Goal: Task Accomplishment & Management: Manage account settings

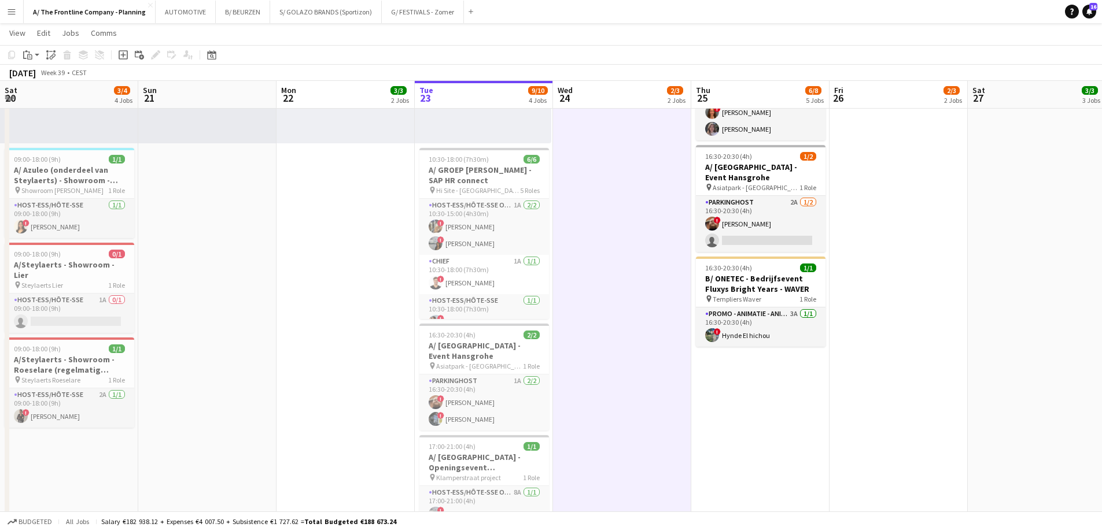
scroll to position [93, 0]
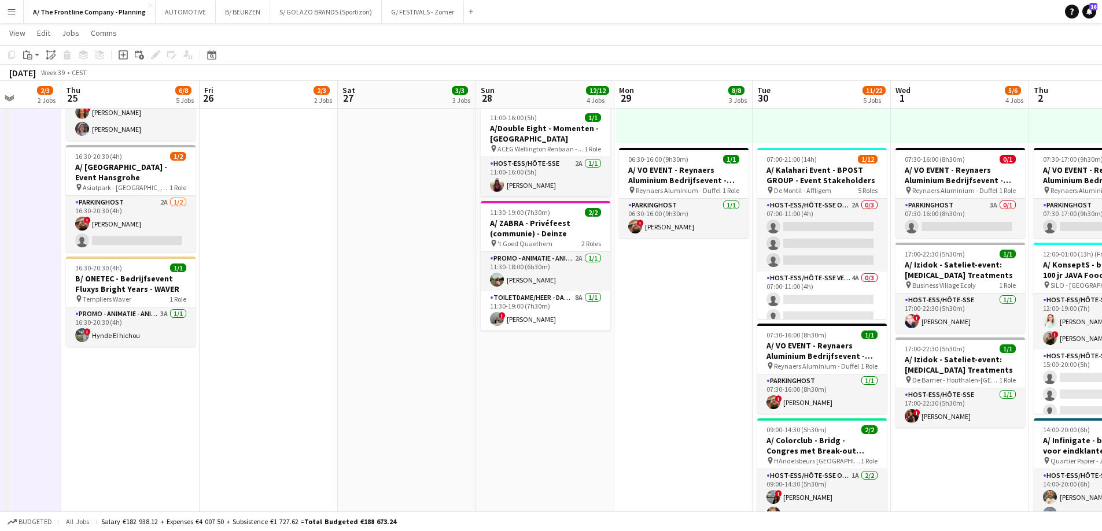
drag, startPoint x: 438, startPoint y: 242, endPoint x: 431, endPoint y: 238, distance: 8.5
click at [428, 242] on app-calendar-viewport "Sun 21 Mon 22 3/3 2 Jobs Tue 23 9/10 4 Jobs Wed 24 2/3 2 Jobs Thu 25 6/8 5 Jobs…" at bounding box center [551, 244] width 1102 height 1209
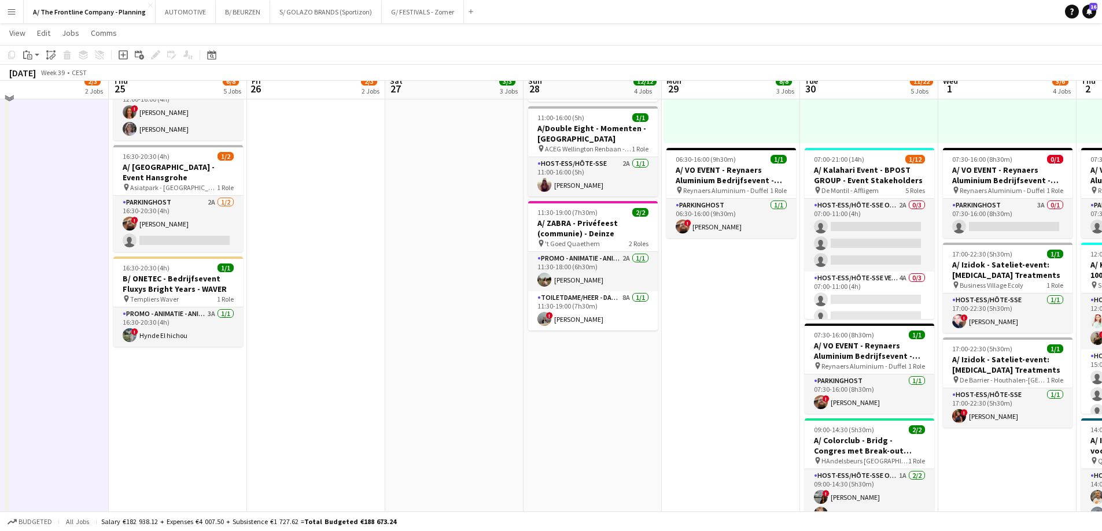
scroll to position [58, 0]
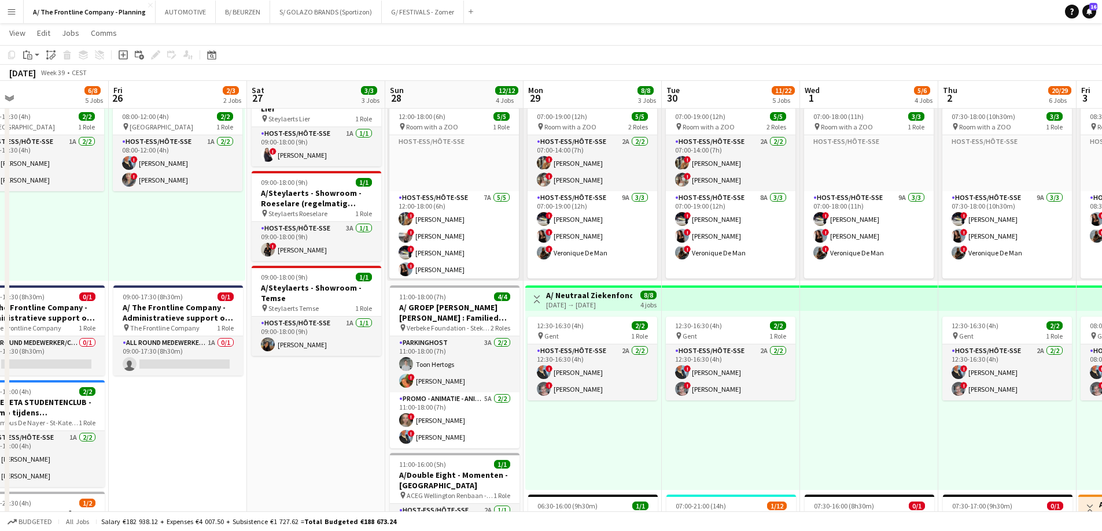
drag, startPoint x: 525, startPoint y: 299, endPoint x: 457, endPoint y: 288, distance: 68.5
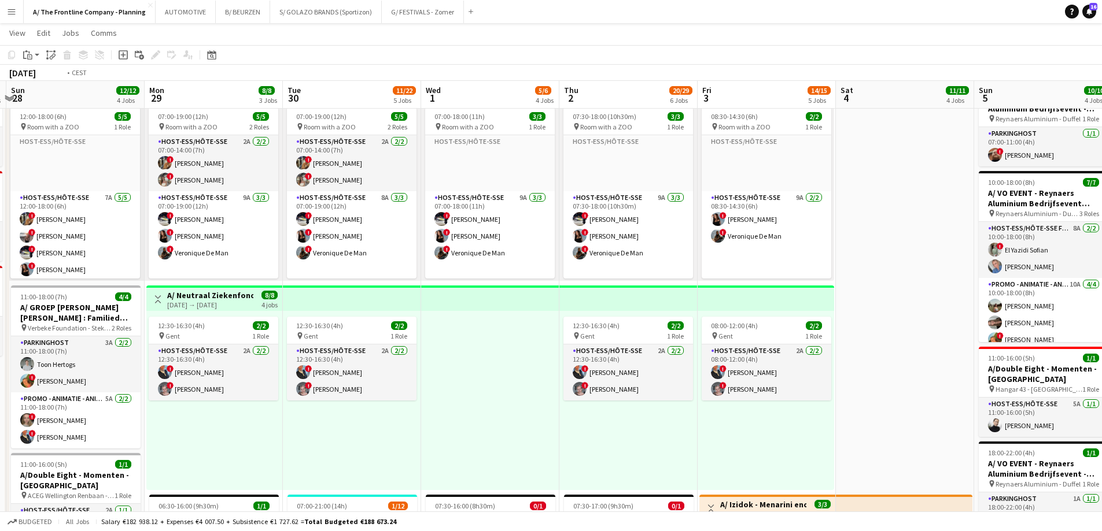
drag, startPoint x: 987, startPoint y: 315, endPoint x: 437, endPoint y: 275, distance: 552.0
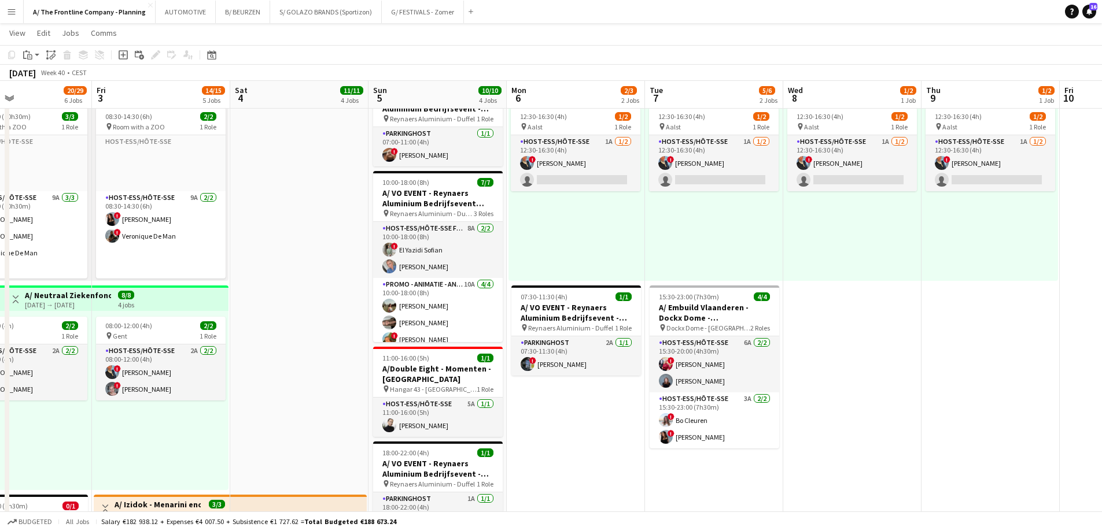
drag, startPoint x: 707, startPoint y: 243, endPoint x: 695, endPoint y: 243, distance: 12.2
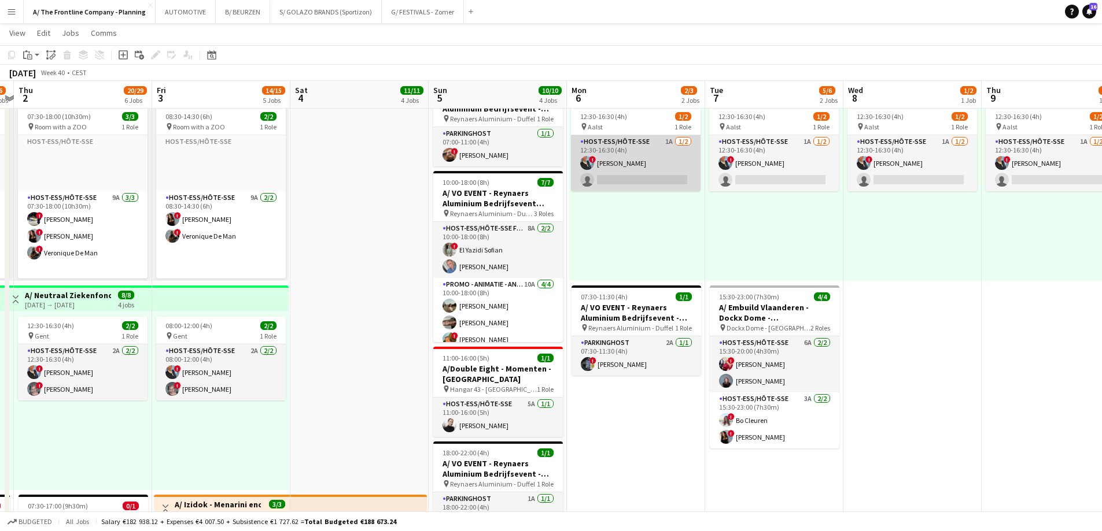
click at [637, 164] on app-card-role "Host-ess/Hôte-sse 1A [DATE] 12:30-16:30 (4h) ! [PERSON_NAME] single-neutral-act…" at bounding box center [636, 163] width 130 height 56
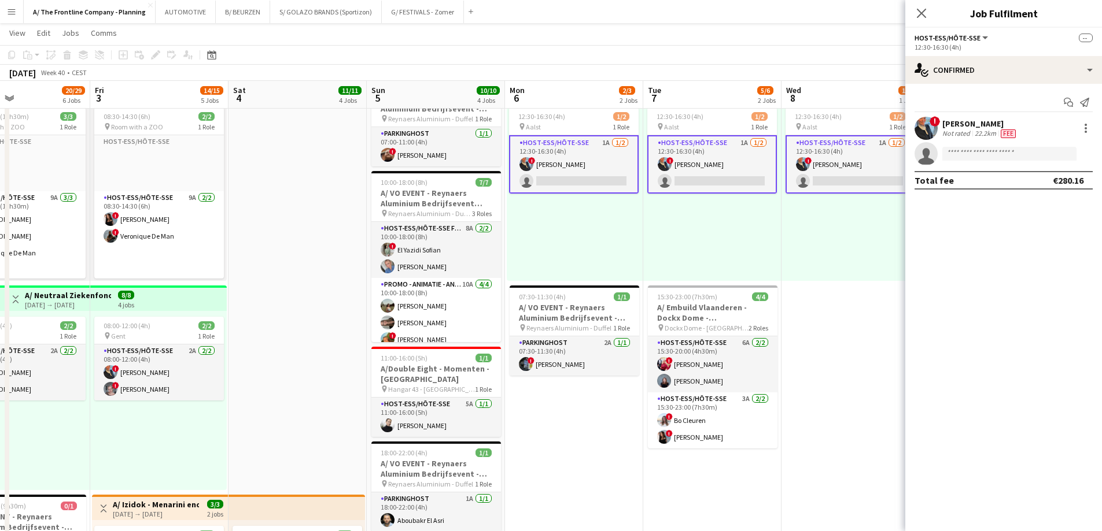
scroll to position [0, 413]
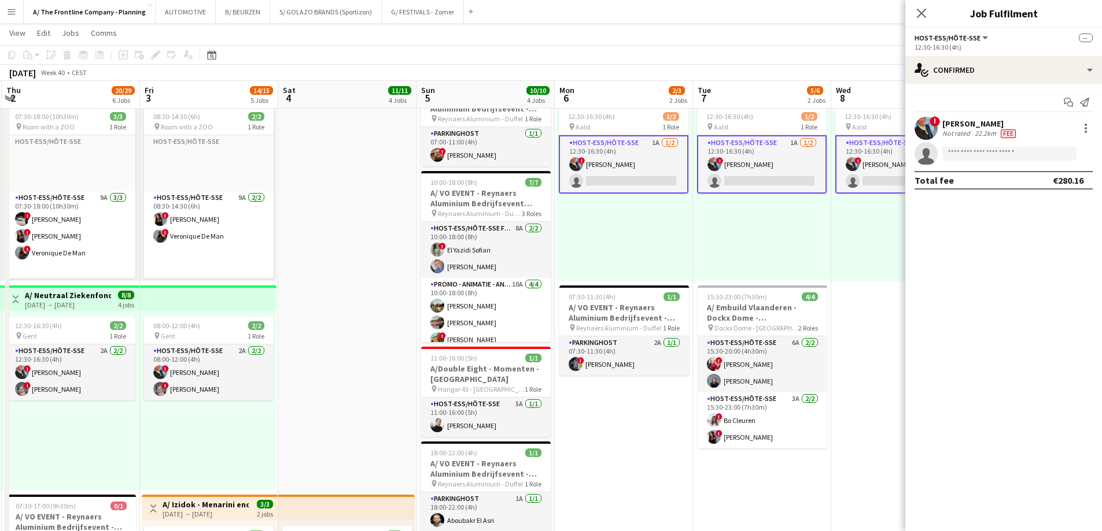
drag, startPoint x: 736, startPoint y: 235, endPoint x: 448, endPoint y: 213, distance: 289.5
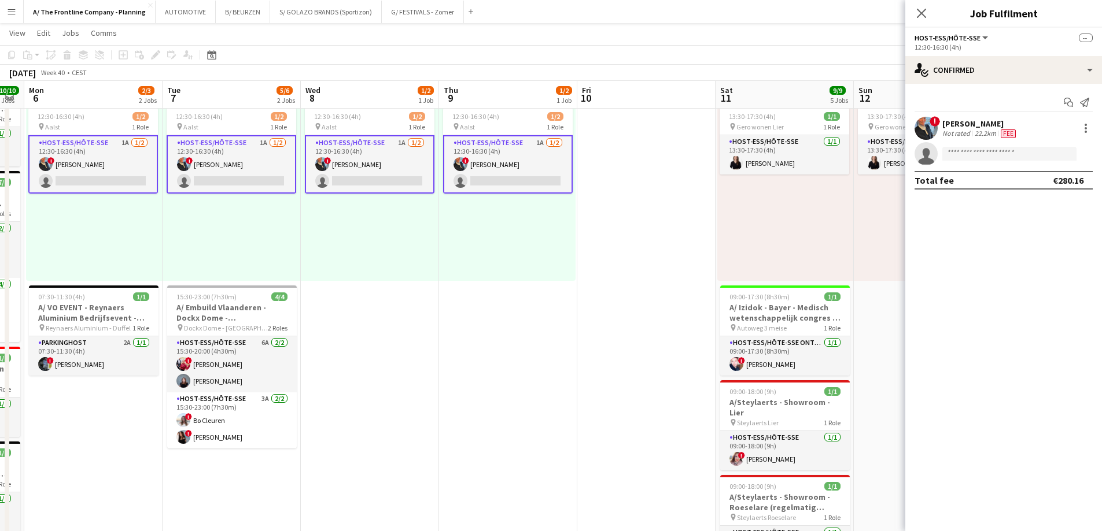
drag, startPoint x: 415, startPoint y: 248, endPoint x: 464, endPoint y: 248, distance: 49.2
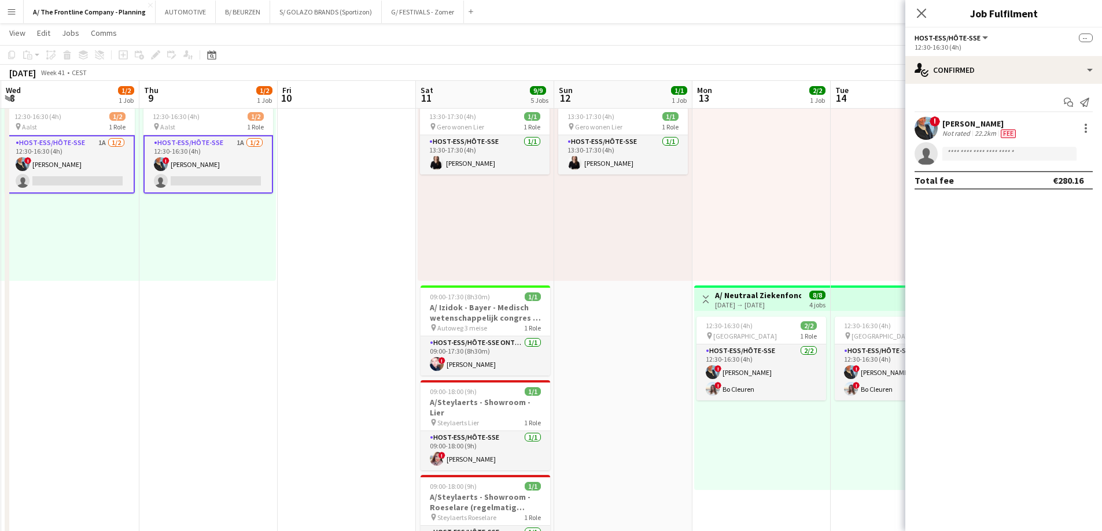
drag, startPoint x: 481, startPoint y: 242, endPoint x: 368, endPoint y: 232, distance: 113.1
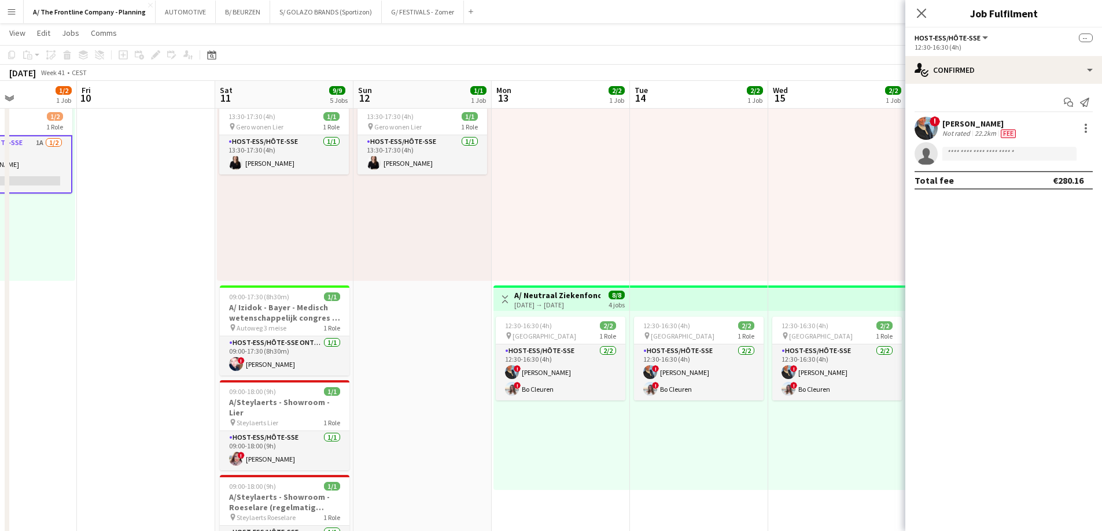
drag, startPoint x: 675, startPoint y: 212, endPoint x: 368, endPoint y: 215, distance: 306.5
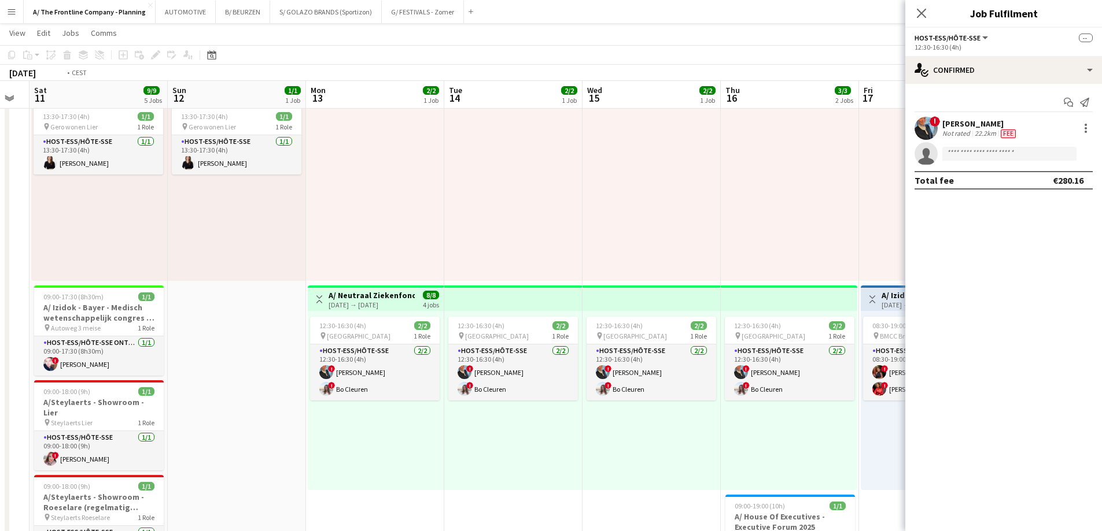
drag, startPoint x: 519, startPoint y: 213, endPoint x: 508, endPoint y: 213, distance: 11.0
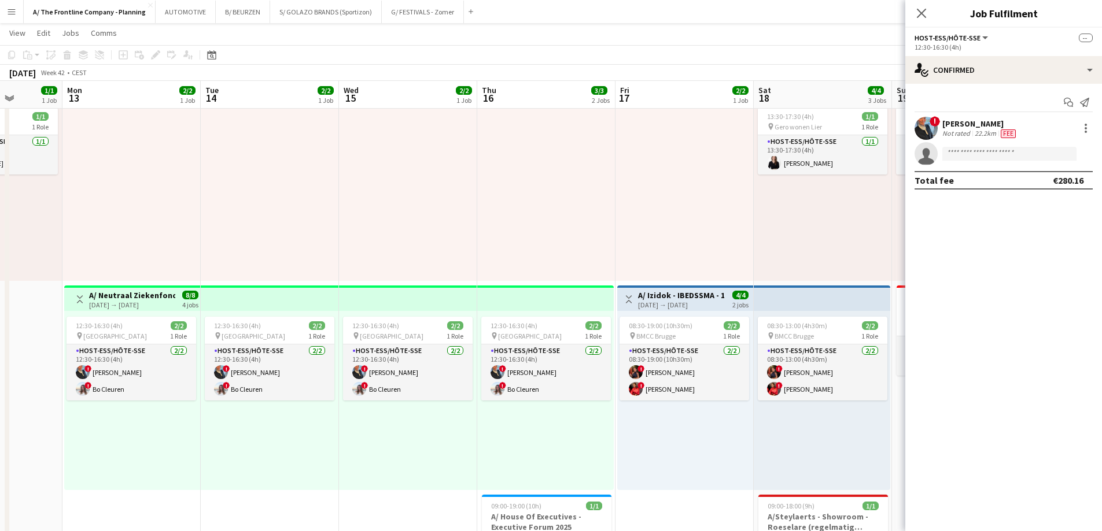
drag, startPoint x: 482, startPoint y: 217, endPoint x: 475, endPoint y: 216, distance: 7.6
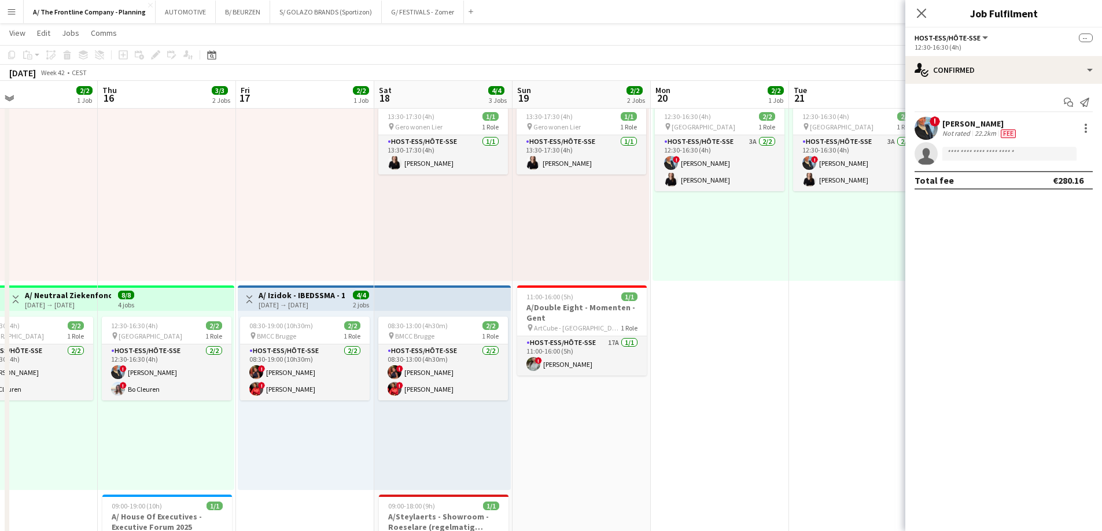
drag, startPoint x: 764, startPoint y: 208, endPoint x: 461, endPoint y: 200, distance: 303.2
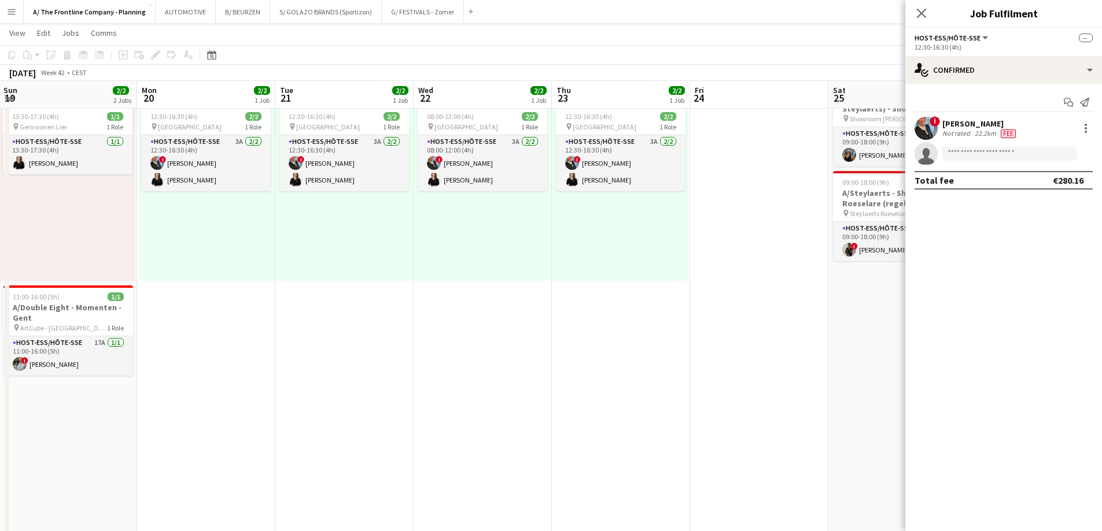
drag, startPoint x: 517, startPoint y: 209, endPoint x: 472, endPoint y: 209, distance: 44.5
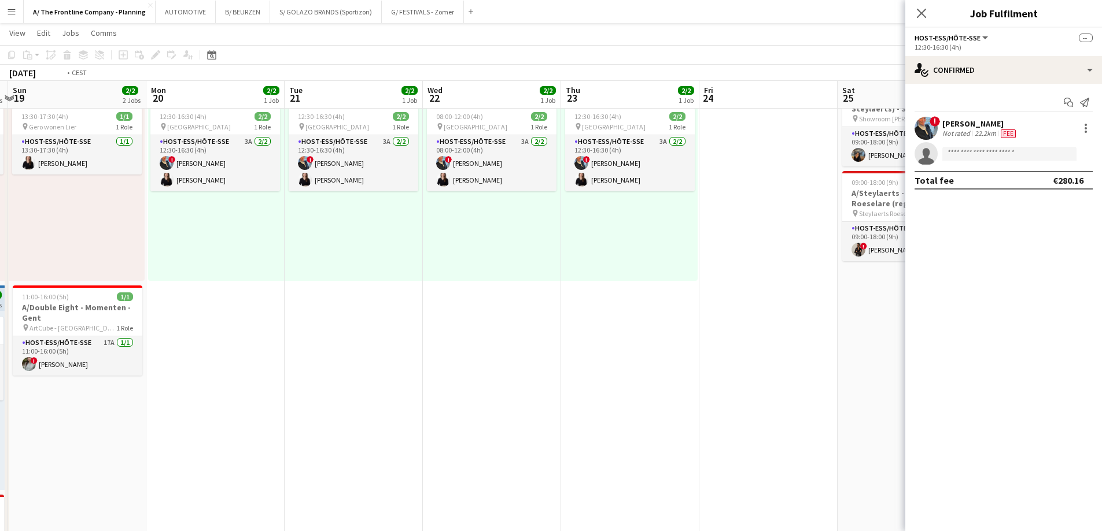
drag, startPoint x: 733, startPoint y: 234, endPoint x: 406, endPoint y: 216, distance: 327.8
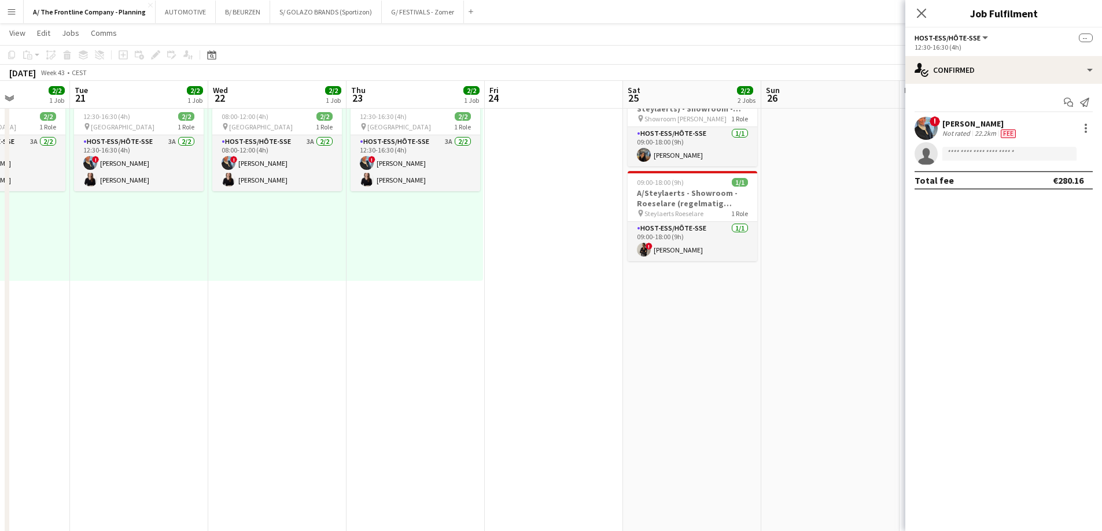
drag, startPoint x: 479, startPoint y: 237, endPoint x: 327, endPoint y: 235, distance: 152.1
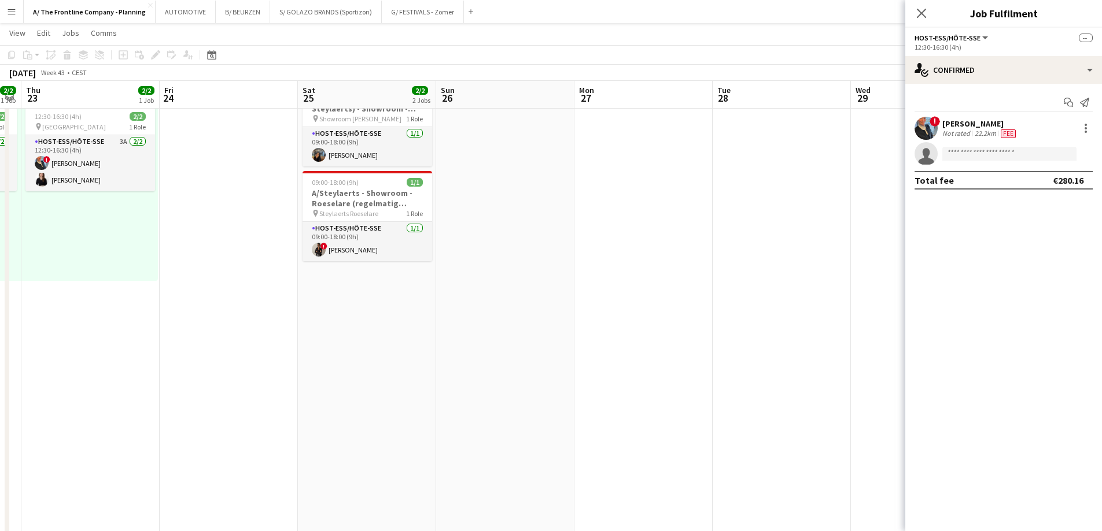
drag, startPoint x: 769, startPoint y: 260, endPoint x: 505, endPoint y: 250, distance: 264.5
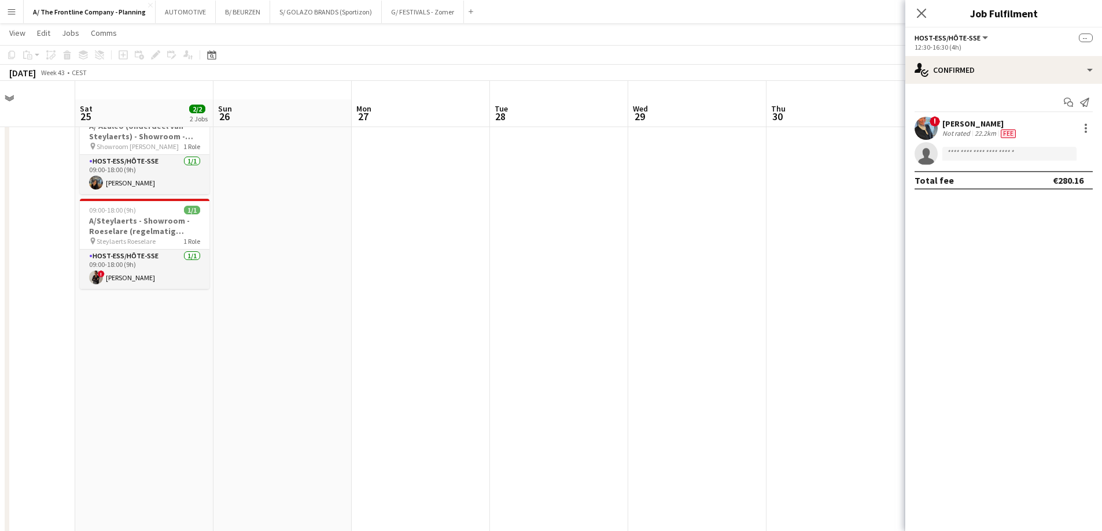
scroll to position [0, 0]
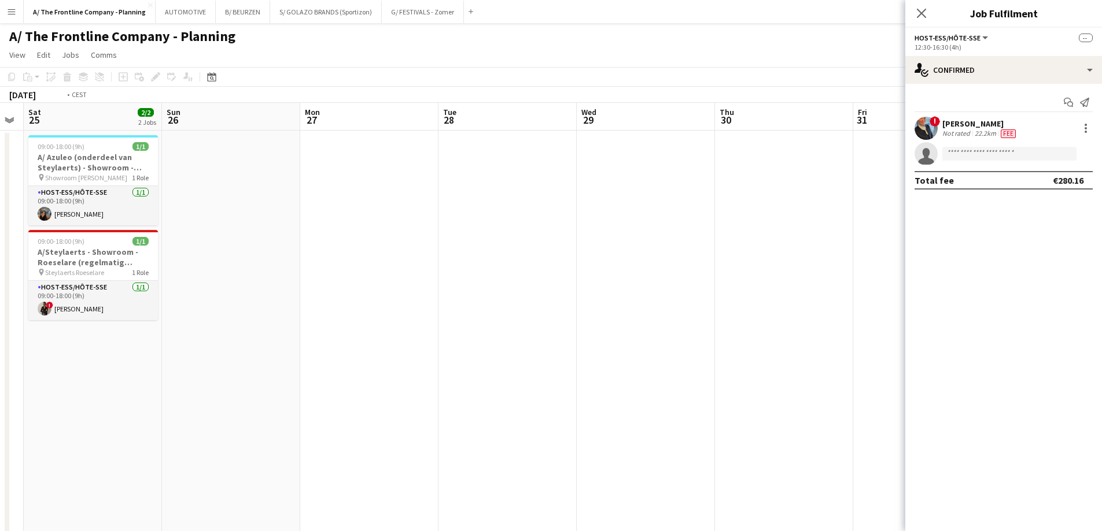
drag, startPoint x: 693, startPoint y: 250, endPoint x: 220, endPoint y: 215, distance: 475.0
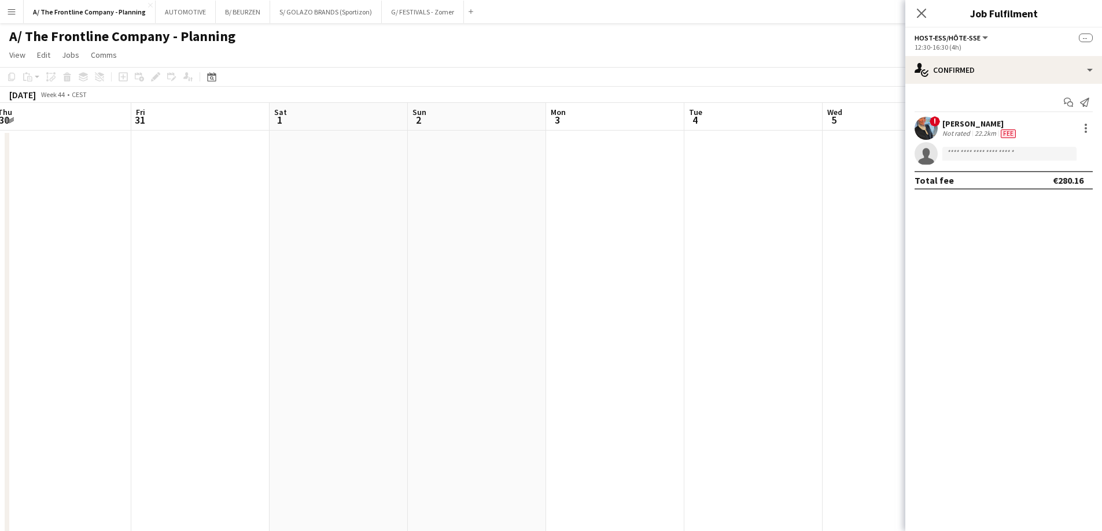
drag, startPoint x: 526, startPoint y: 230, endPoint x: 221, endPoint y: 201, distance: 306.7
drag, startPoint x: 305, startPoint y: 228, endPoint x: 128, endPoint y: 217, distance: 177.3
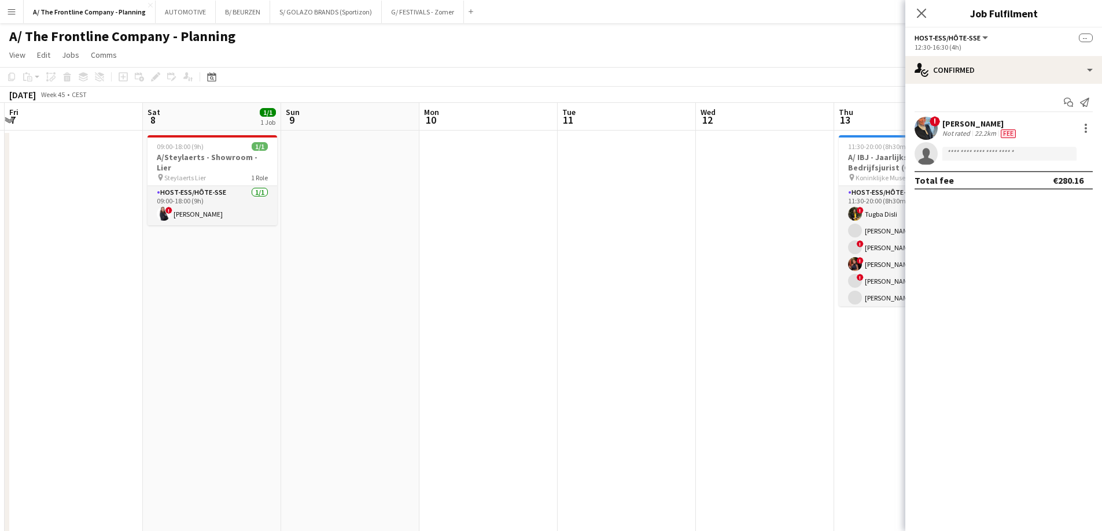
drag, startPoint x: 749, startPoint y: 271, endPoint x: 180, endPoint y: 248, distance: 569.5
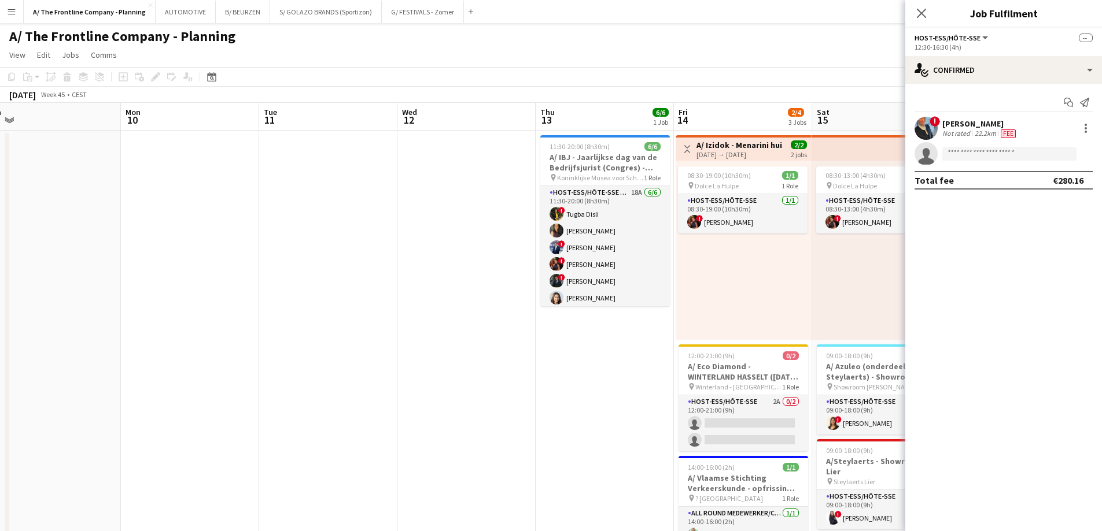
drag, startPoint x: 331, startPoint y: 252, endPoint x: 121, endPoint y: 224, distance: 211.8
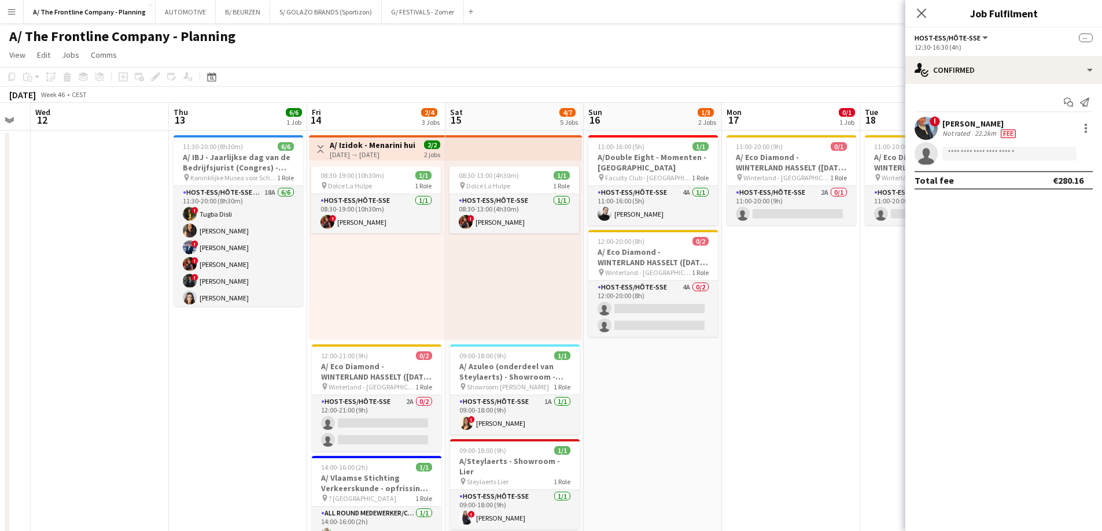
drag, startPoint x: 616, startPoint y: 287, endPoint x: 292, endPoint y: 271, distance: 324.3
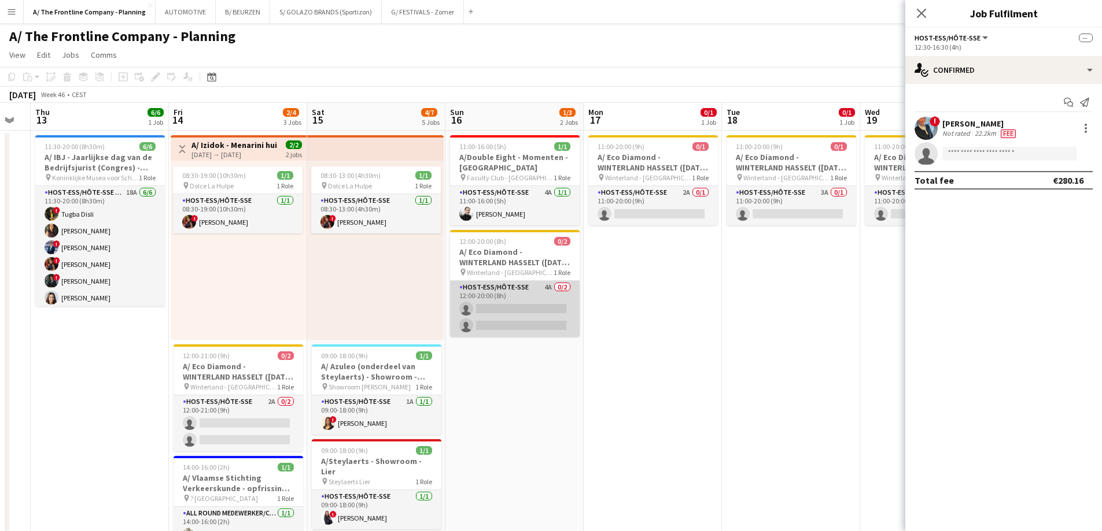
scroll to position [0, 386]
click at [562, 316] on app-card-role "Host-ess/Hôte-sse 4A 0/2 12:00-20:00 (8h) single-neutral-actions single-neutral…" at bounding box center [513, 309] width 130 height 56
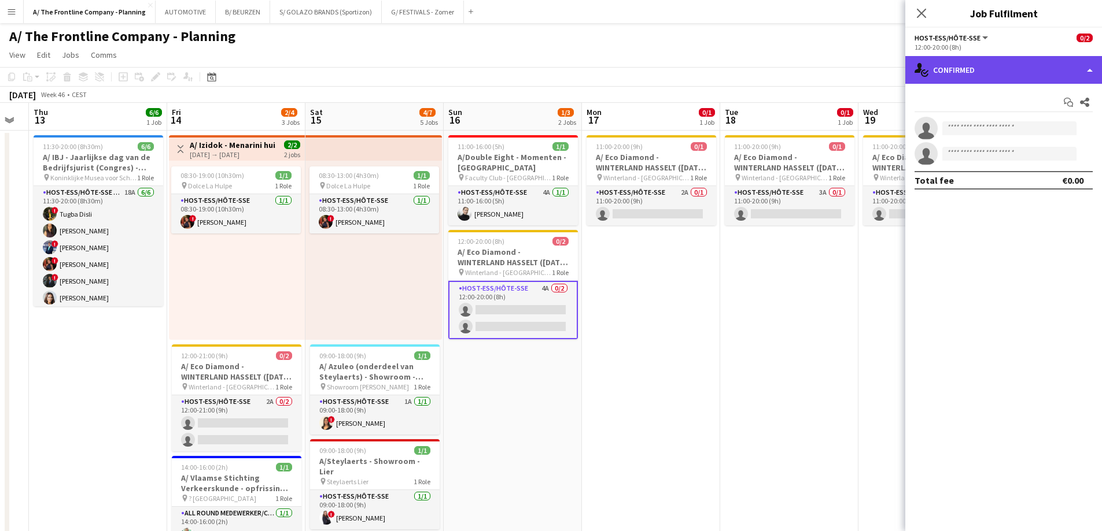
click at [1010, 77] on div "single-neutral-actions-check-2 Confirmed" at bounding box center [1003, 70] width 197 height 28
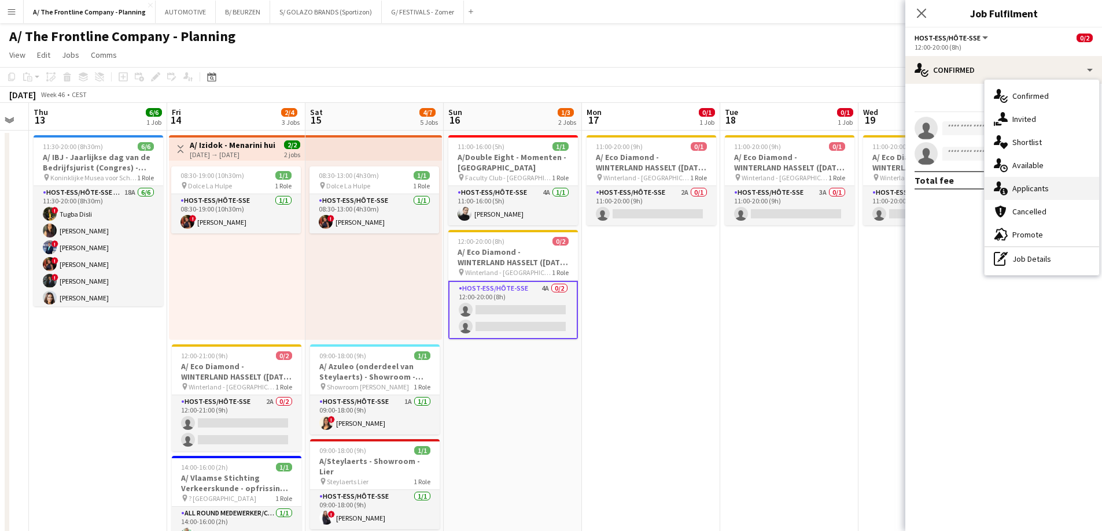
click at [1018, 190] on span "Applicants" at bounding box center [1030, 188] width 36 height 10
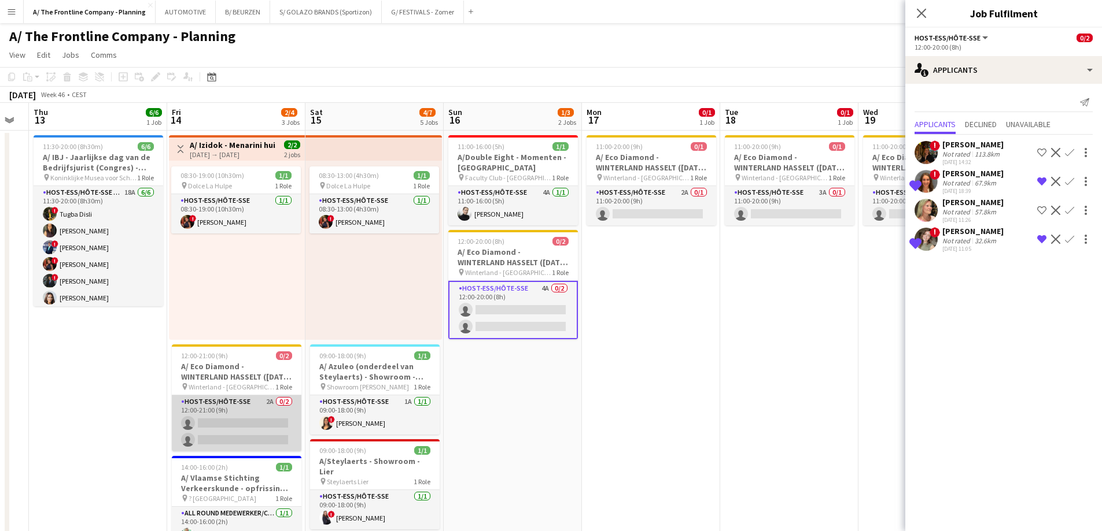
click at [252, 431] on app-card-role "Host-ess/Hôte-sse 2A 0/2 12:00-21:00 (9h) single-neutral-actions single-neutral…" at bounding box center [237, 424] width 130 height 56
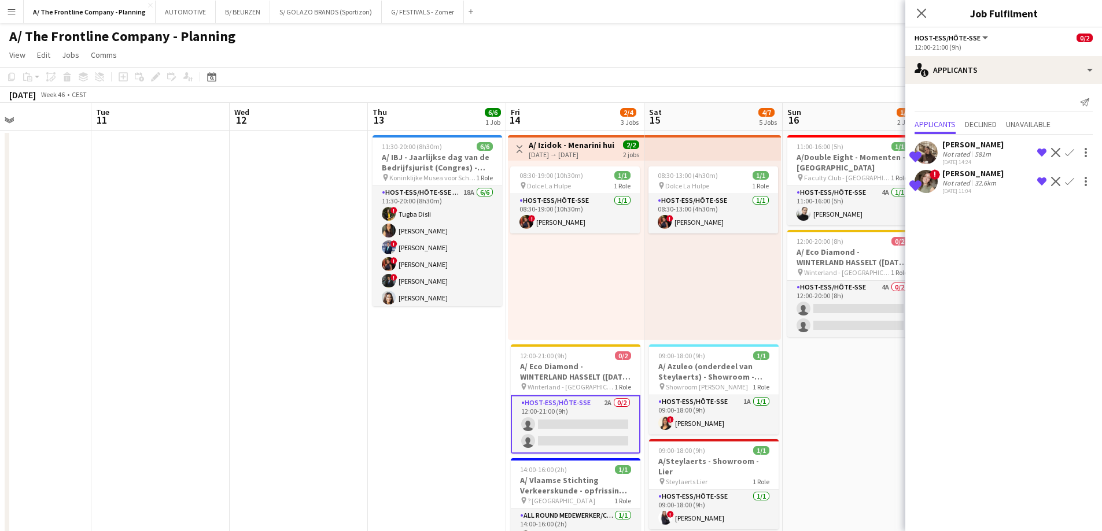
drag, startPoint x: 275, startPoint y: 304, endPoint x: 614, endPoint y: 286, distance: 339.4
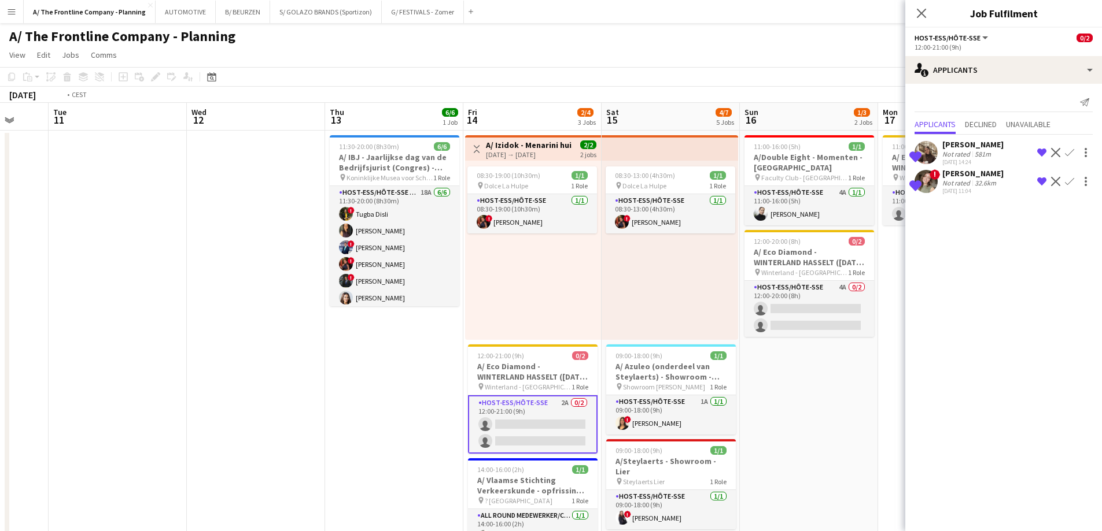
drag, startPoint x: 259, startPoint y: 312, endPoint x: 492, endPoint y: 267, distance: 238.1
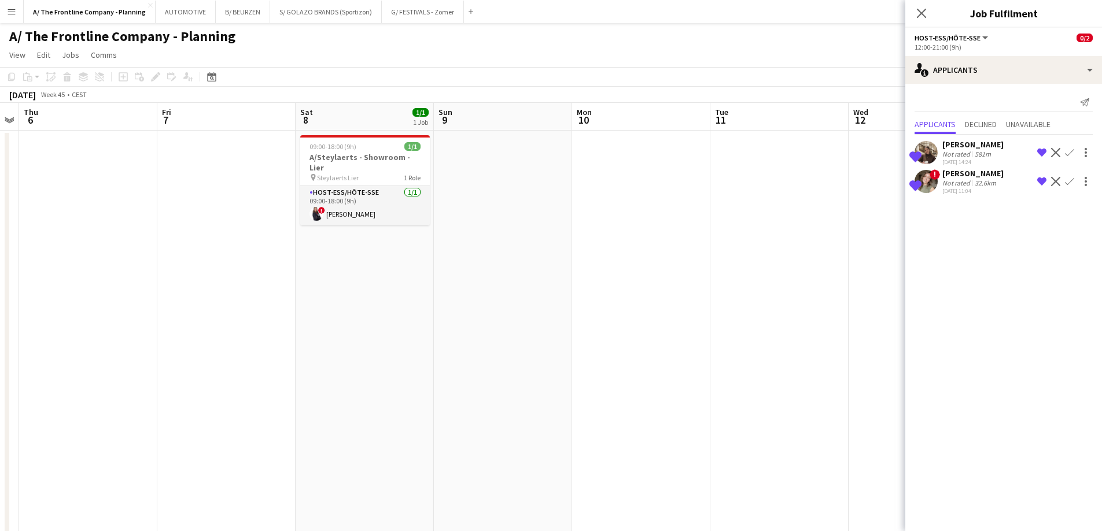
drag, startPoint x: 326, startPoint y: 275, endPoint x: 475, endPoint y: 260, distance: 150.6
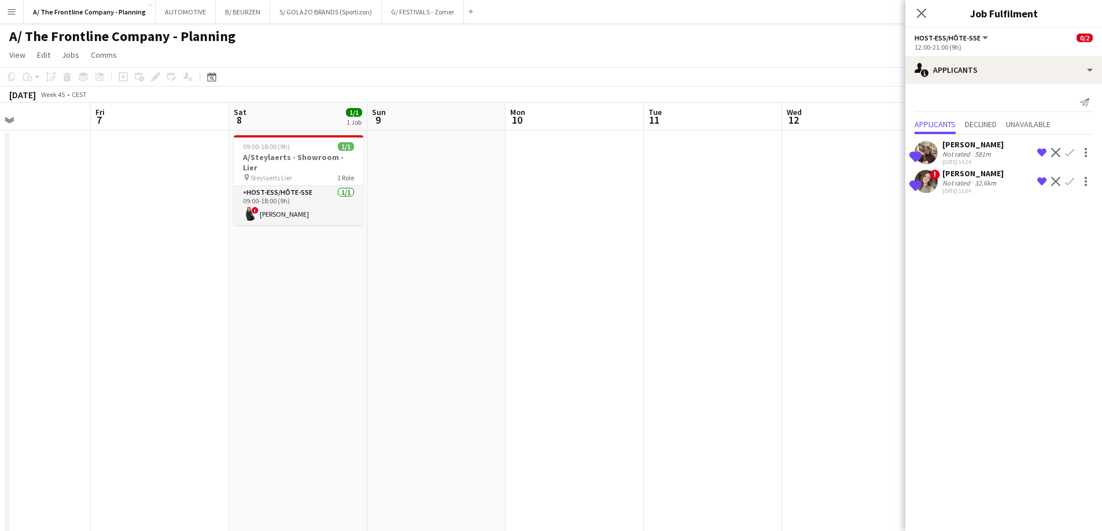
click at [11, 12] on app-icon "Menu" at bounding box center [11, 11] width 9 height 9
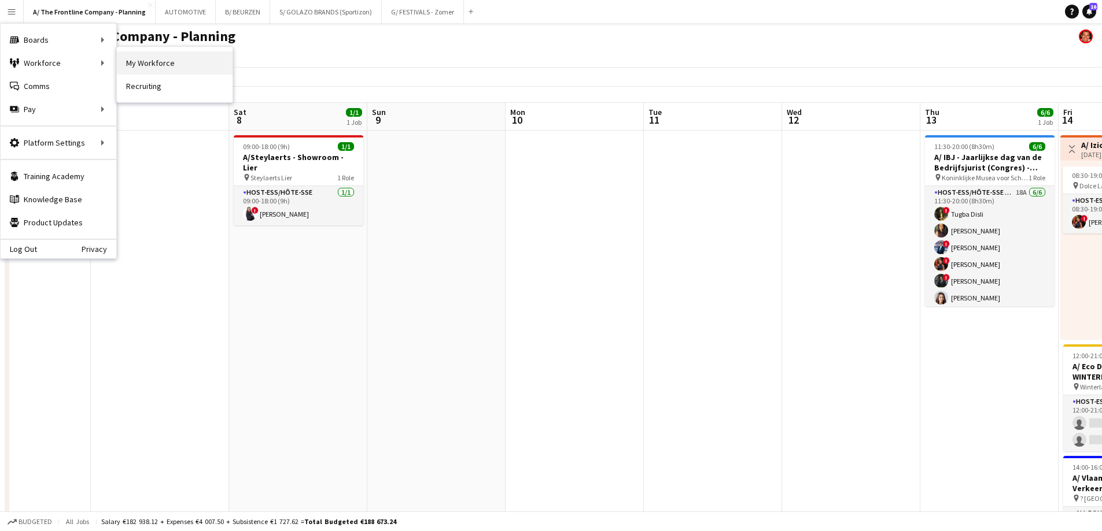
click at [155, 60] on link "My Workforce" at bounding box center [175, 62] width 116 height 23
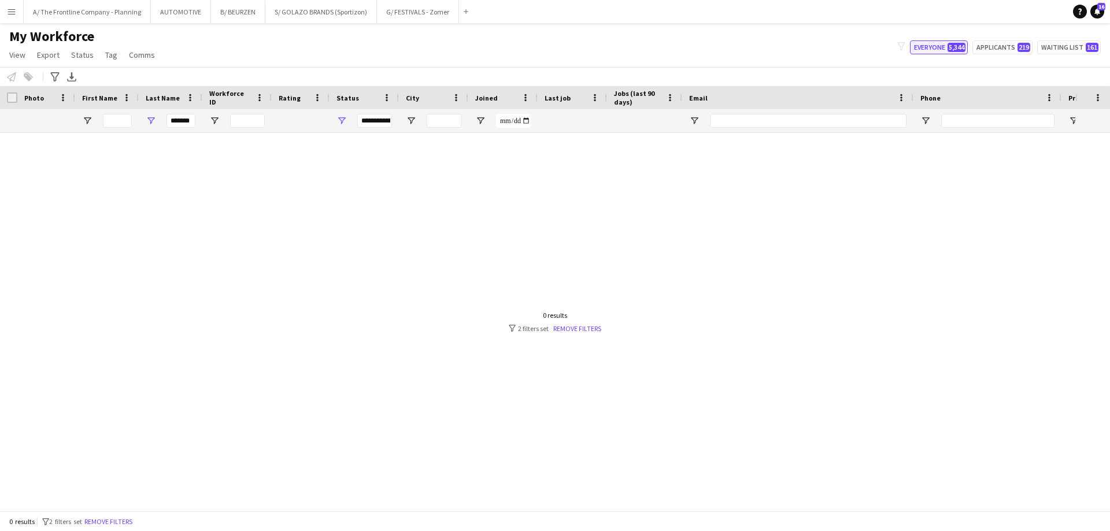
click at [920, 48] on button "Everyone 5,344" at bounding box center [939, 47] width 58 height 14
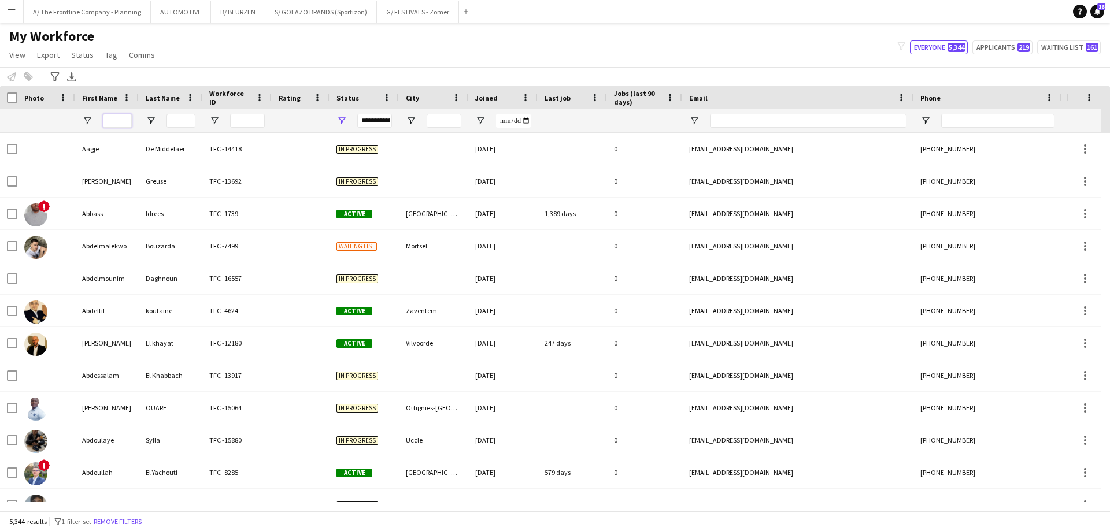
click at [111, 120] on input "First Name Filter Input" at bounding box center [117, 121] width 29 height 14
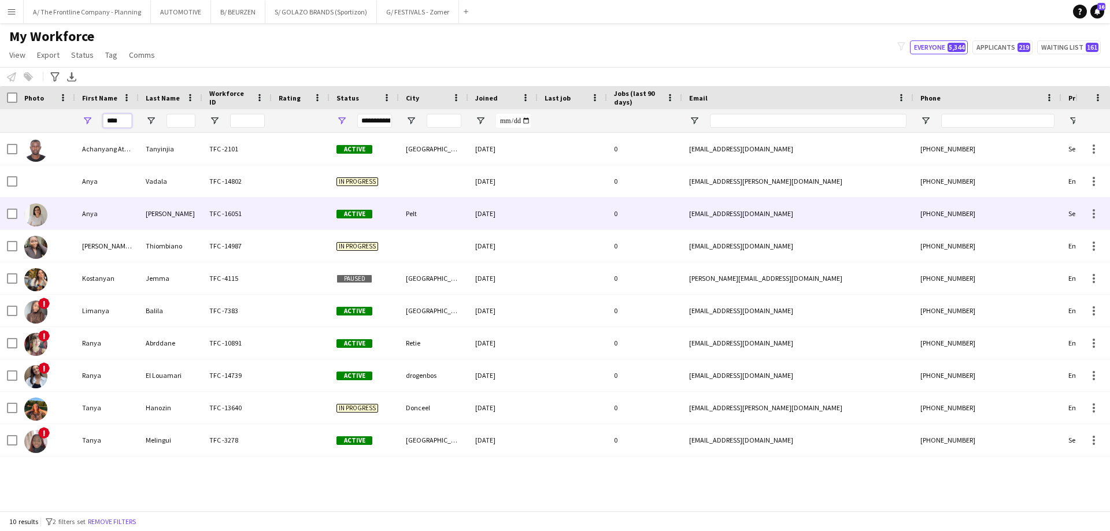
type input "****"
click at [163, 211] on div "[PERSON_NAME]" at bounding box center [171, 214] width 64 height 32
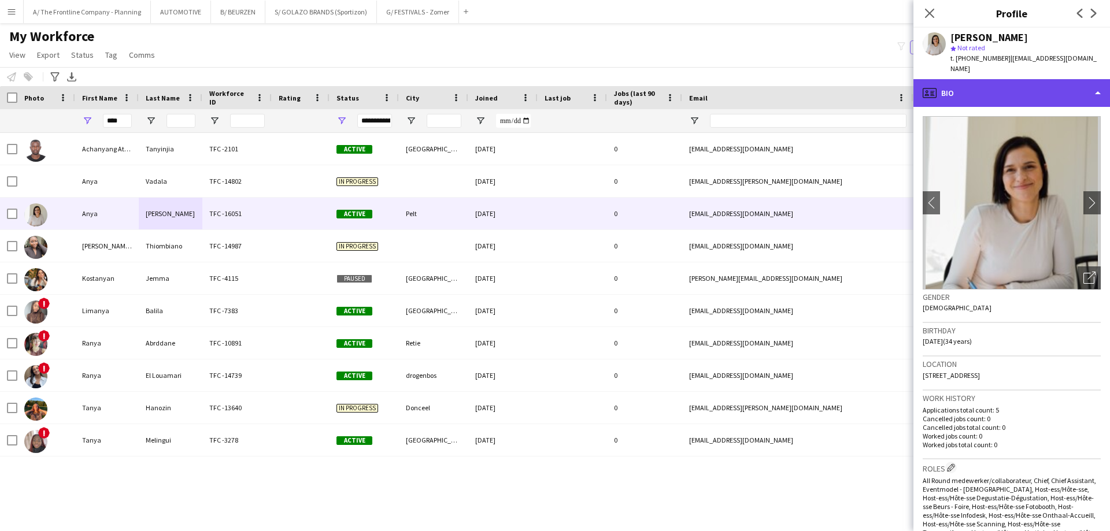
click at [997, 91] on div "profile Bio" at bounding box center [1012, 93] width 197 height 28
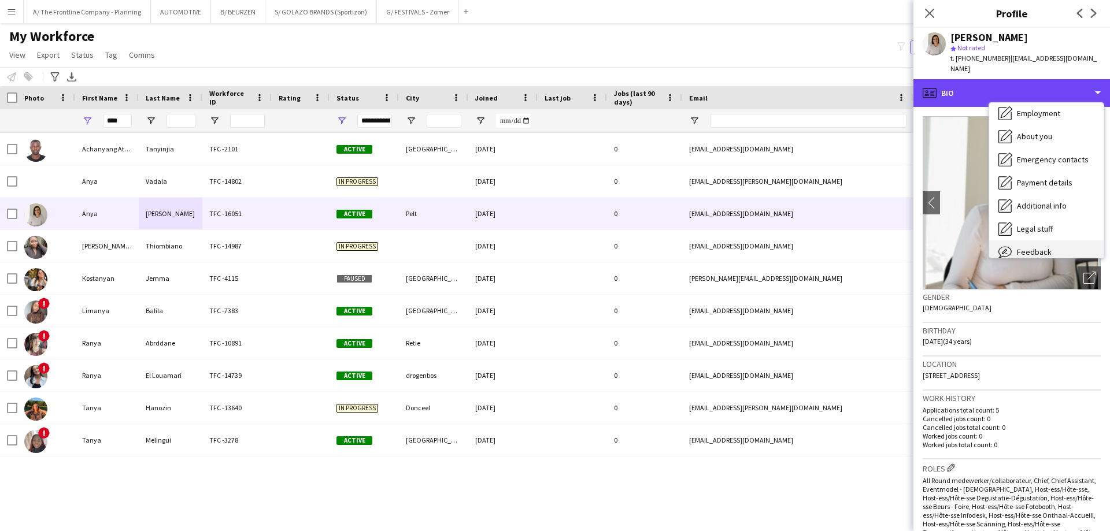
scroll to position [86, 0]
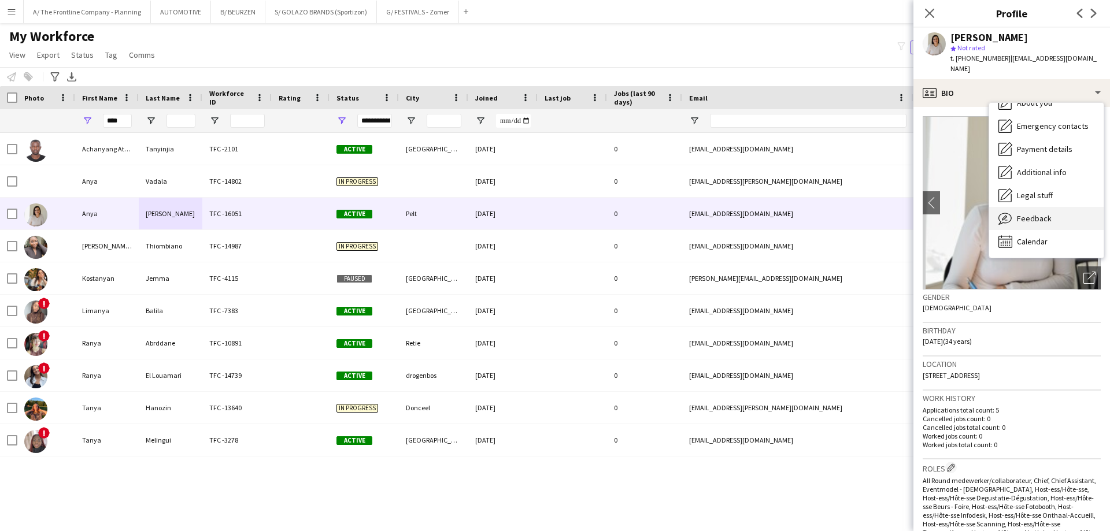
click at [1029, 213] on span "Feedback" at bounding box center [1034, 218] width 35 height 10
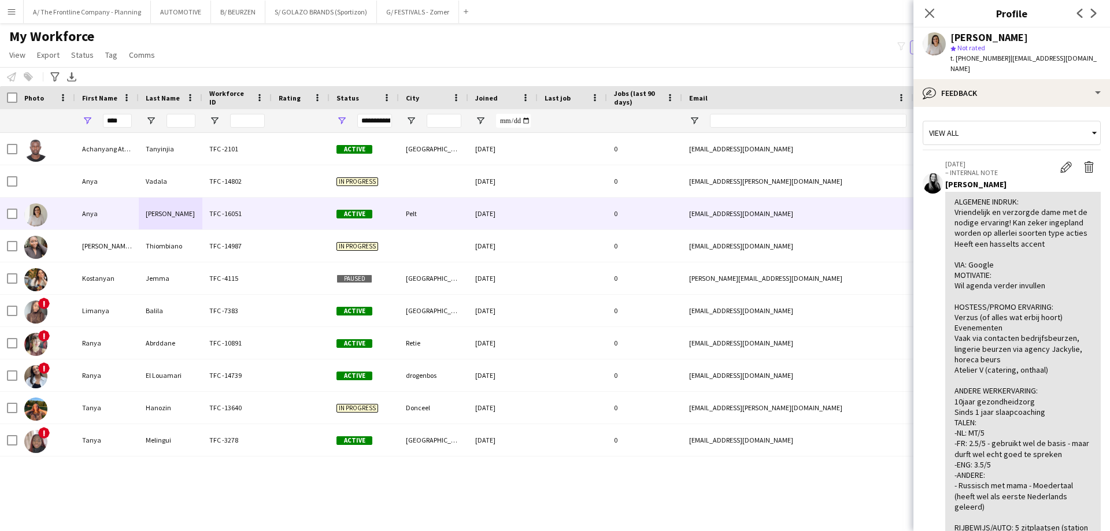
click at [1009, 214] on div "ALGEMENE INDRUK: Vriendelijk en verzorgde dame met de nodige ervaring! Kan zeke…" at bounding box center [1023, 371] width 137 height 348
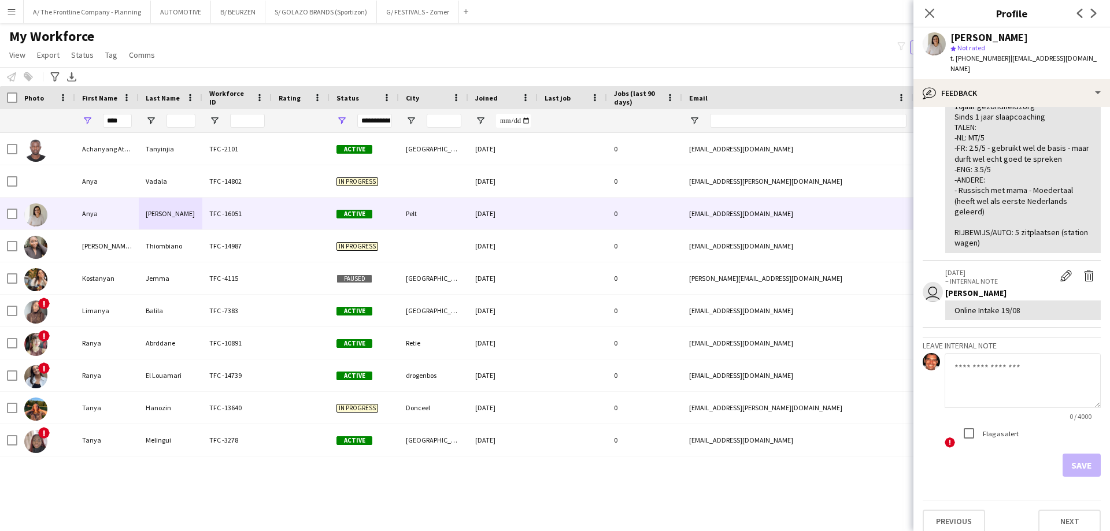
click at [989, 376] on textarea at bounding box center [1023, 380] width 156 height 55
click at [1023, 357] on textarea "**********" at bounding box center [1023, 380] width 156 height 55
click at [988, 356] on textarea "**********" at bounding box center [1023, 380] width 156 height 55
type textarea "**********"
click at [1073, 440] on form "**********" at bounding box center [1012, 415] width 178 height 124
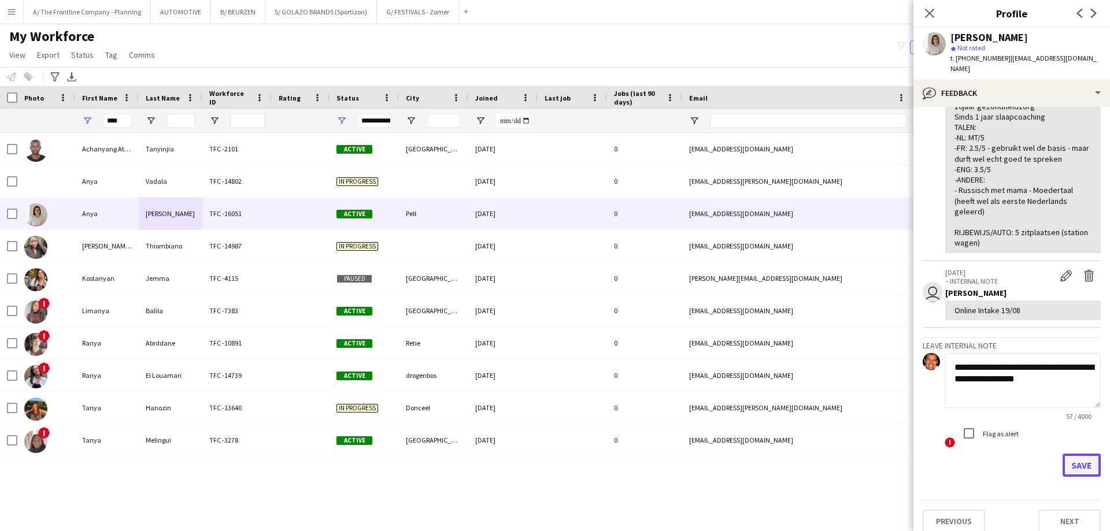
click at [1073, 454] on button "Save" at bounding box center [1082, 465] width 38 height 23
